Goal: Task Accomplishment & Management: Complete application form

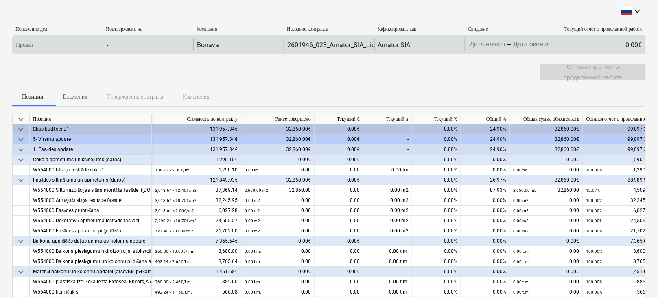
click at [490, 47] on body "keyboard_arrow_down Положение дел Подтверждено на Компания Название контракта З…" at bounding box center [329, 149] width 658 height 298
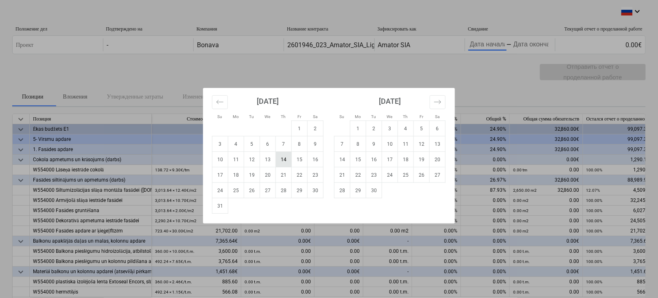
click at [286, 162] on td "14" at bounding box center [284, 159] width 16 height 15
type input "[DATE]"
click at [536, 43] on div "Su Mo Tu We Th Fr Sa Su Mo Tu We Th Fr Sa [DATE] 1 2 3 4 5 6 7 8 9 10 11 12 13 …" at bounding box center [329, 149] width 658 height 298
click at [536, 43] on body "keyboard_arrow_down Положение дел Подтверждено на Компания Название контракта З…" at bounding box center [329, 149] width 658 height 298
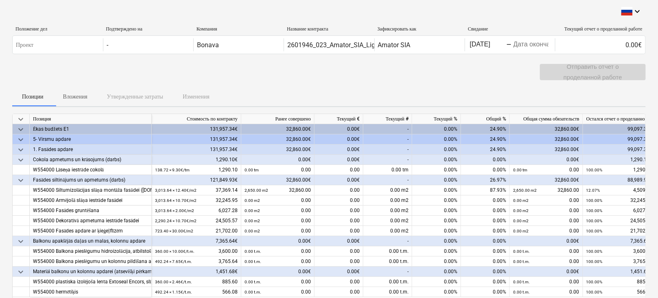
click at [536, 43] on body "keyboard_arrow_down Положение дел Подтверждено на Компания Название контракта З…" at bounding box center [329, 149] width 658 height 298
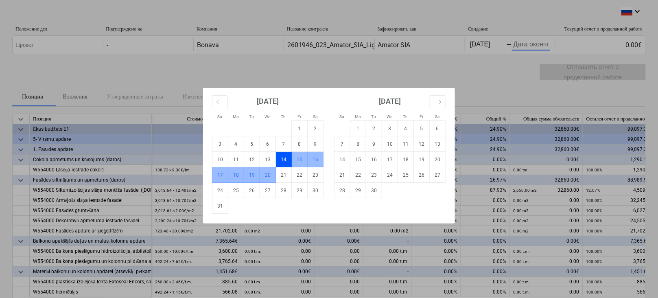
click at [268, 173] on td "20" at bounding box center [268, 174] width 16 height 15
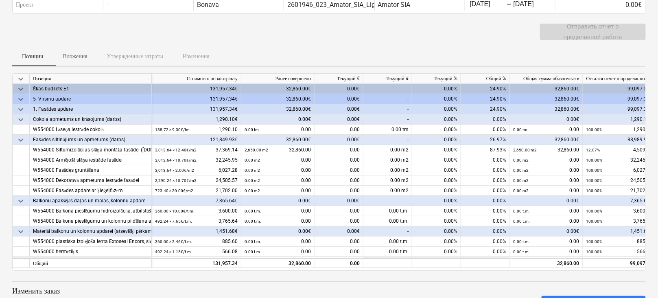
scroll to position [61, 0]
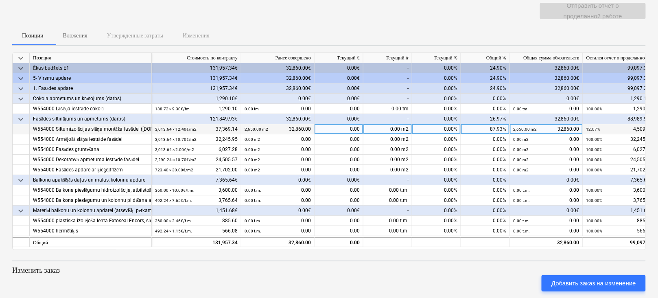
click at [375, 132] on div "0.00 m2" at bounding box center [388, 129] width 49 height 10
type input "242"
click at [417, 175] on div "0.00%" at bounding box center [436, 180] width 49 height 10
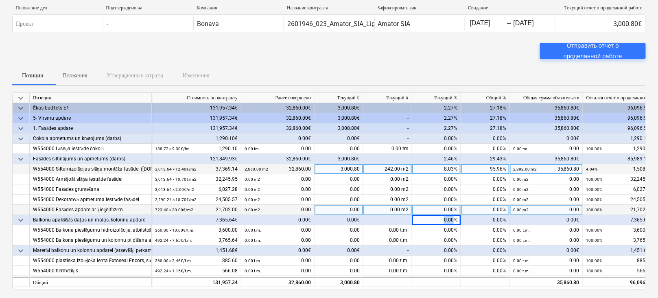
scroll to position [0, 0]
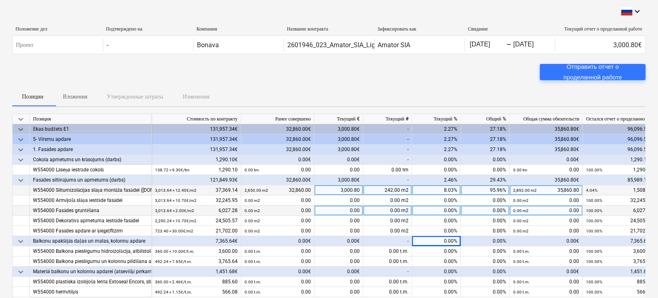
click at [382, 207] on div "0.00 m2" at bounding box center [388, 211] width 49 height 10
type input "1507"
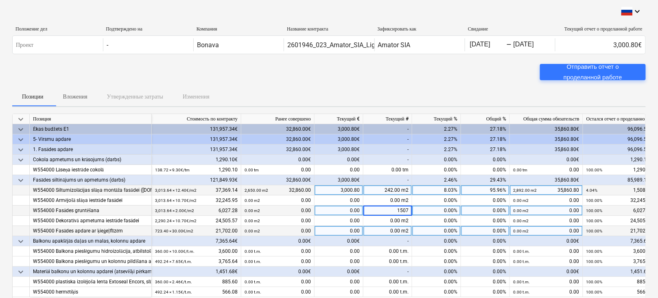
click at [419, 228] on div "0.00%" at bounding box center [436, 231] width 49 height 10
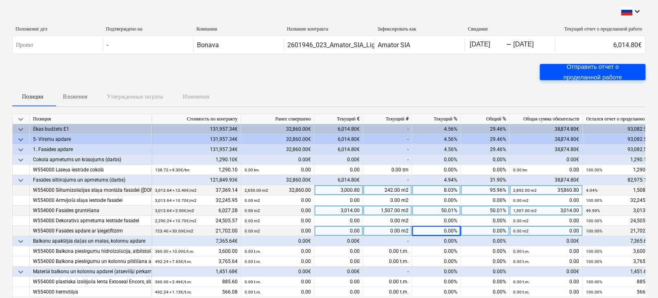
click at [598, 72] on div "Отправить отчет о проделанной работе" at bounding box center [593, 72] width 86 height 22
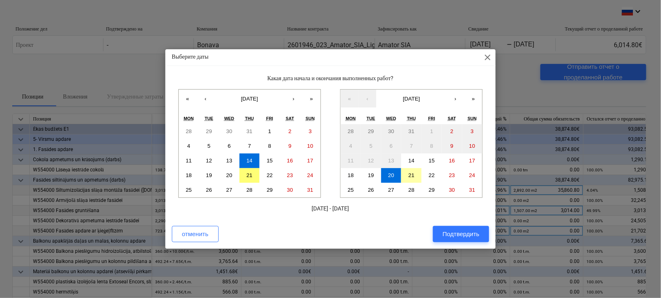
click at [410, 177] on abbr "21" at bounding box center [411, 175] width 6 height 6
click at [546, 36] on div "Выберите даты close Какая дата начала и окончания выполненных работ? « ‹ [DATE]…" at bounding box center [330, 149] width 661 height 298
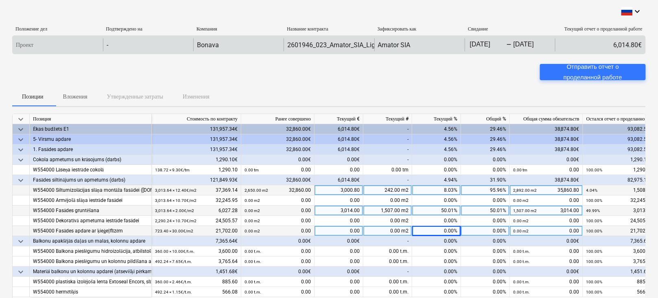
click at [544, 41] on body "keyboard_arrow_down Положение дел Подтверждено на Компания Название контракта З…" at bounding box center [329, 149] width 658 height 298
click at [539, 44] on body "keyboard_arrow_down Положение дел Подтверждено на Компания Название контракта З…" at bounding box center [329, 149] width 658 height 298
click at [527, 47] on body "keyboard_arrow_down Положение дел Подтверждено на Компания Название контракта З…" at bounding box center [329, 149] width 658 height 298
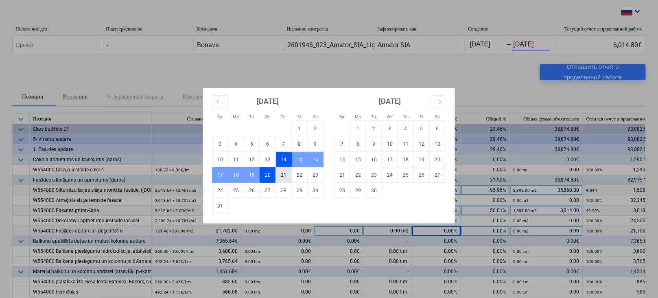
click at [285, 177] on td "21" at bounding box center [284, 174] width 16 height 15
click at [285, 177] on div "32,860.00€" at bounding box center [277, 180] width 73 height 10
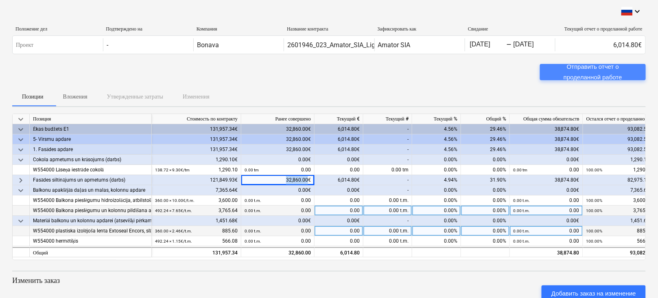
click at [563, 71] on div "Отправить отчет о проделанной работе" at bounding box center [593, 72] width 86 height 22
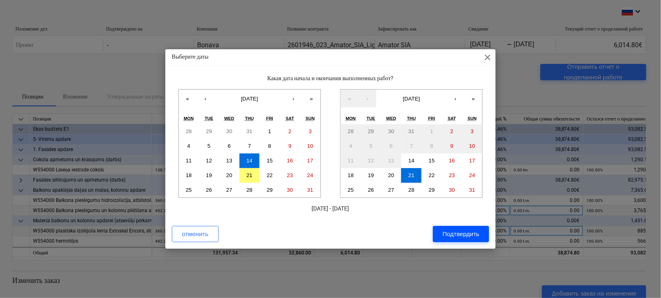
click at [444, 233] on div "Подтвердить" at bounding box center [461, 234] width 37 height 11
